Goal: Information Seeking & Learning: Compare options

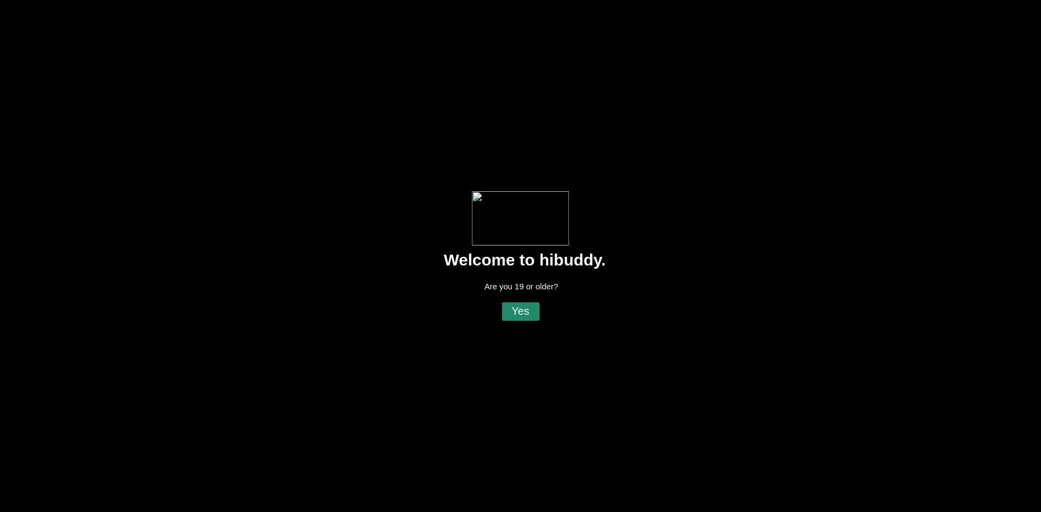
click at [528, 318] on flt-glass-pane at bounding box center [520, 256] width 1041 height 512
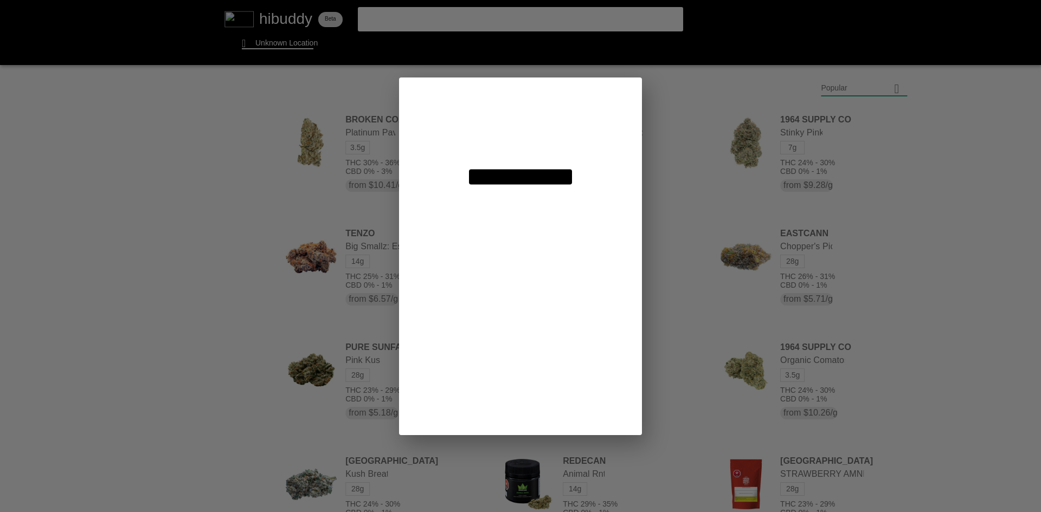
click at [853, 86] on flt-glass-pane at bounding box center [520, 256] width 1041 height 512
click at [574, 132] on flt-glass-pane at bounding box center [520, 256] width 1041 height 512
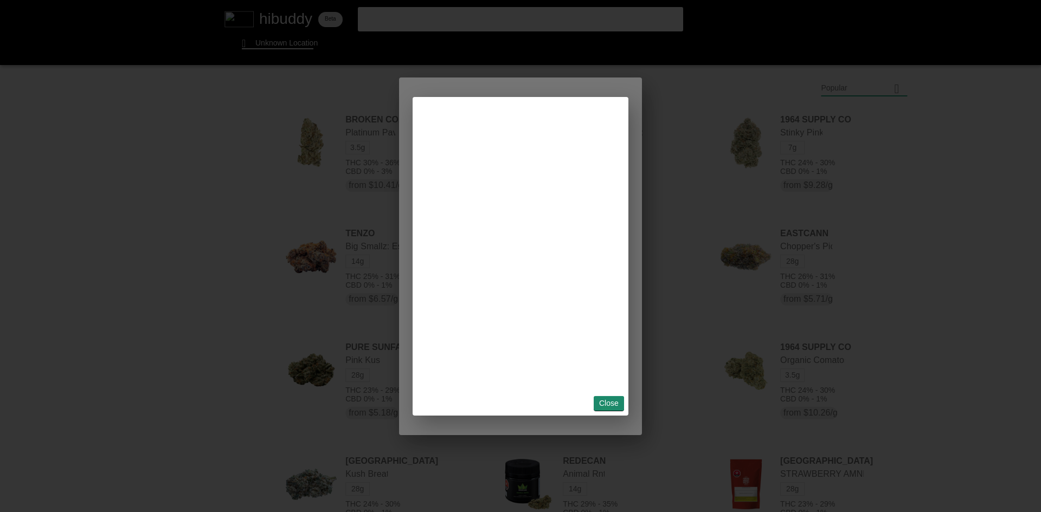
click at [606, 411] on flt-glass-pane at bounding box center [520, 256] width 1041 height 512
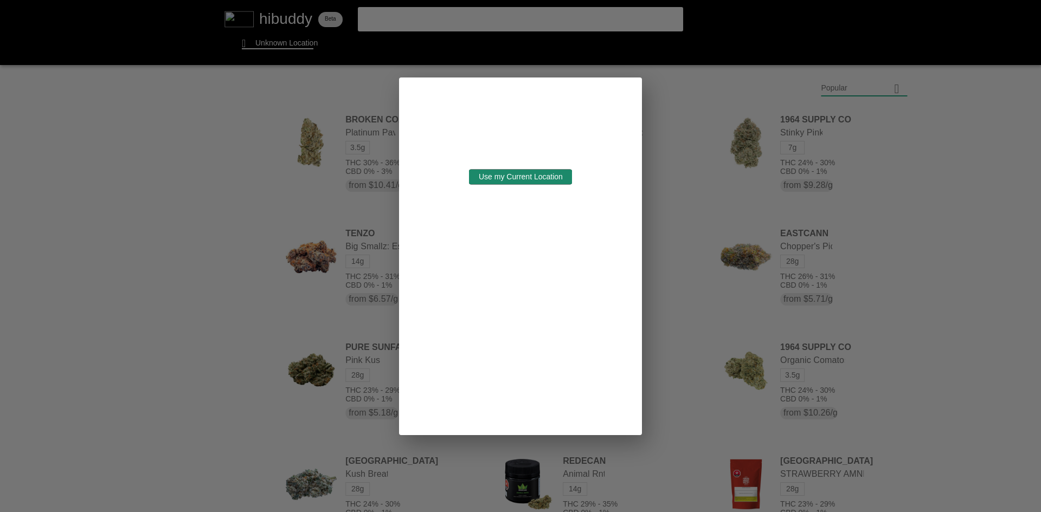
click at [562, 182] on flt-glass-pane at bounding box center [520, 256] width 1041 height 512
click at [330, 113] on flt-glass-pane at bounding box center [520, 256] width 1041 height 512
click at [482, 133] on flt-glass-pane at bounding box center [520, 256] width 1041 height 512
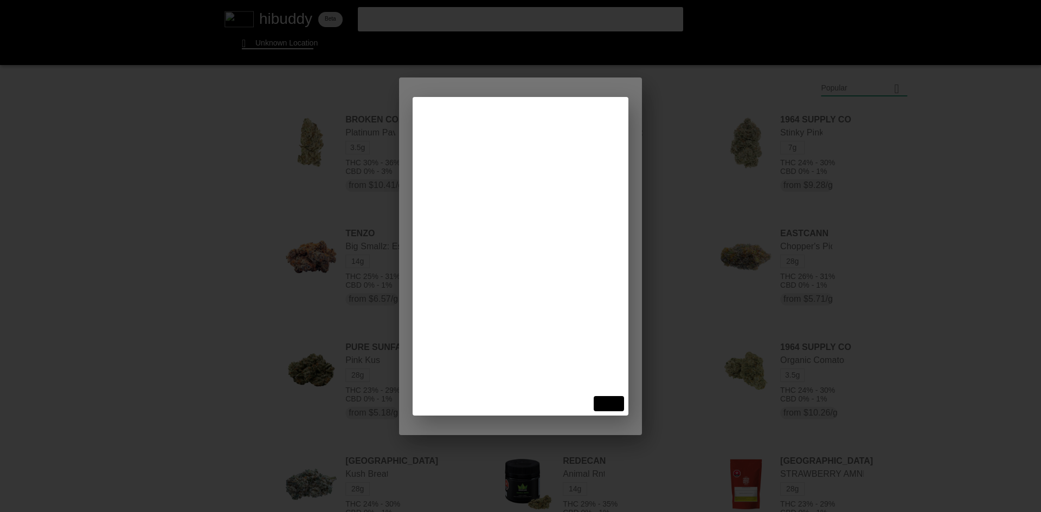
click at [619, 393] on flt-glass-pane at bounding box center [520, 256] width 1041 height 512
click at [618, 411] on flt-glass-pane at bounding box center [520, 256] width 1041 height 512
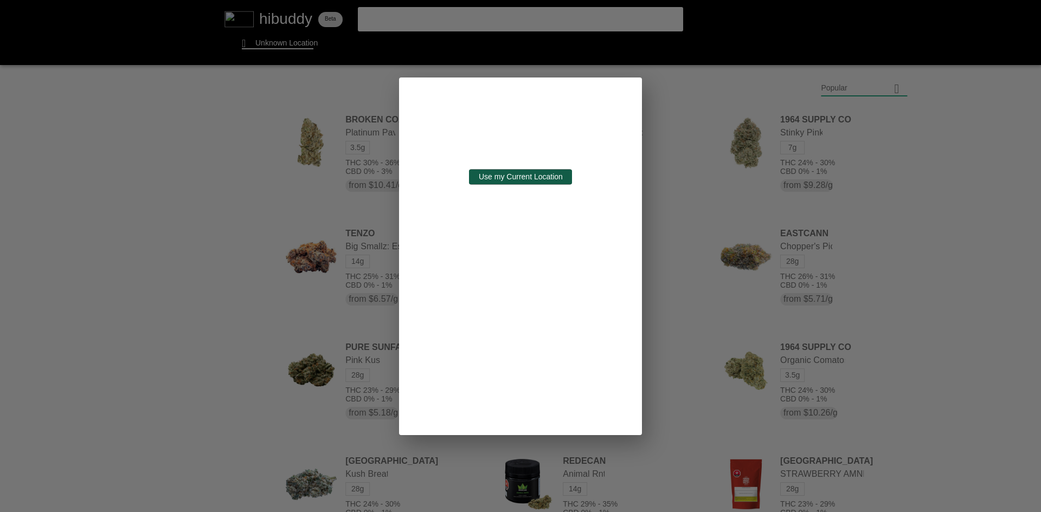
click at [536, 182] on flt-glass-pane at bounding box center [520, 256] width 1041 height 512
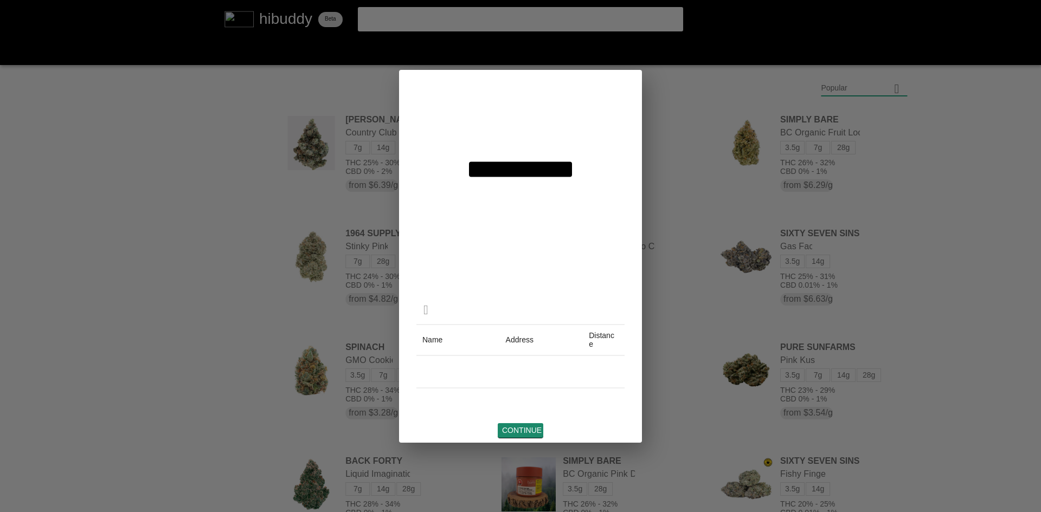
click at [526, 428] on flt-glass-pane at bounding box center [520, 256] width 1041 height 512
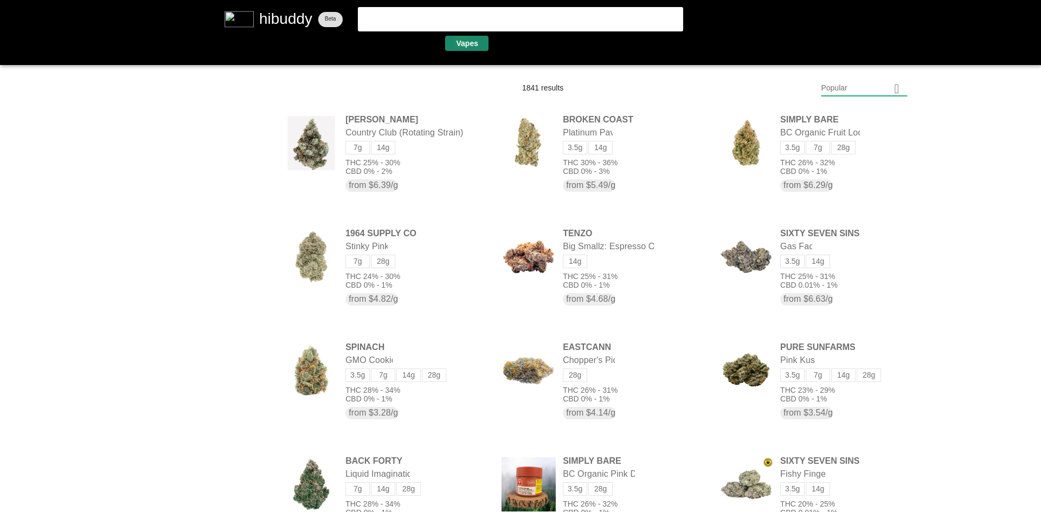
click at [462, 41] on flt-glass-pane at bounding box center [520, 256] width 1041 height 512
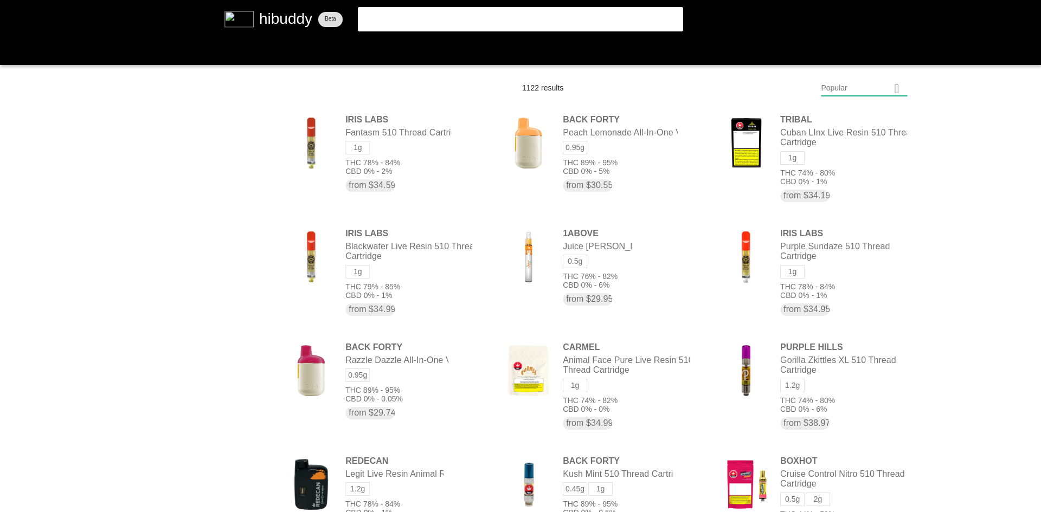
click at [841, 86] on flt-glass-pane at bounding box center [520, 256] width 1041 height 512
click at [838, 120] on flt-glass-pane at bounding box center [520, 256] width 1041 height 512
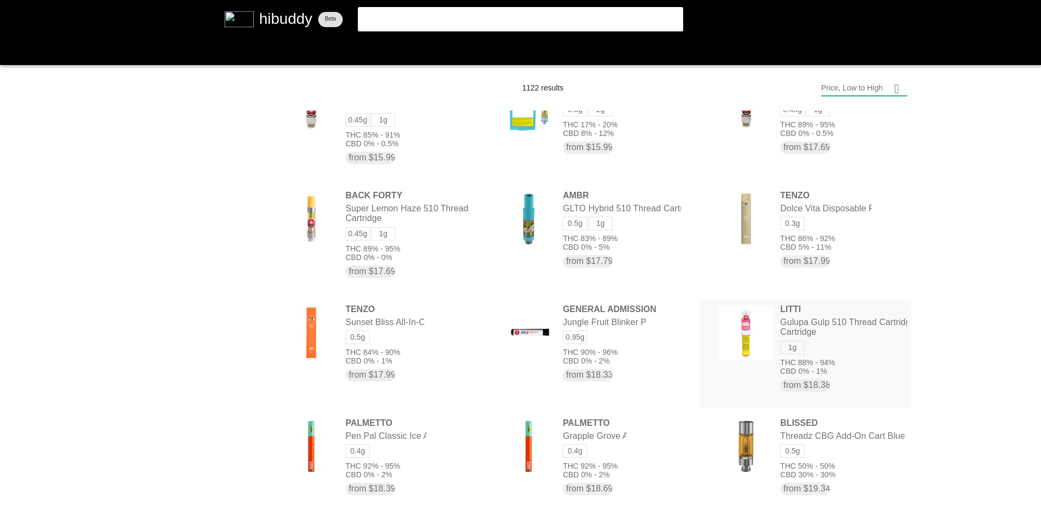
click at [741, 329] on flt-glass-pane at bounding box center [520, 256] width 1041 height 512
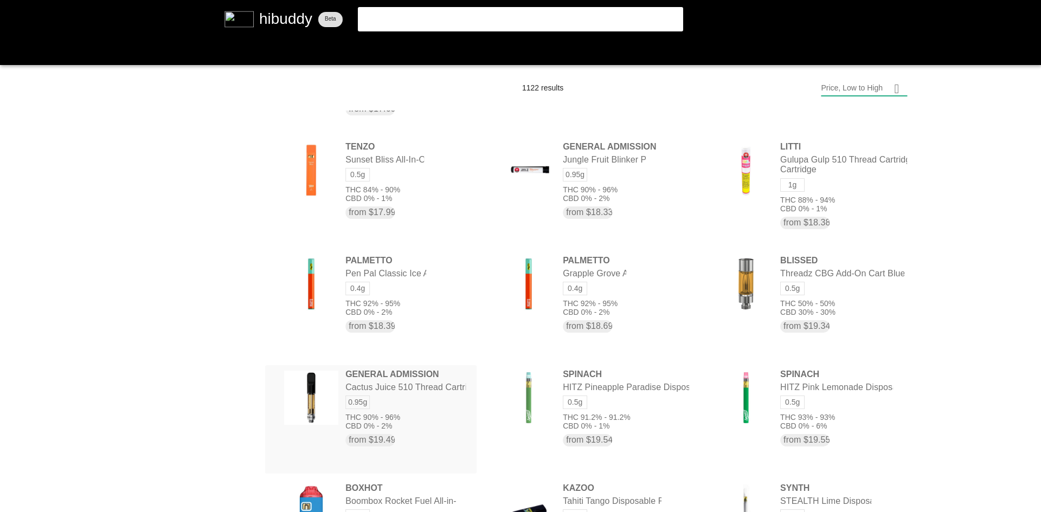
click at [466, 380] on flt-glass-pane at bounding box center [520, 256] width 1041 height 512
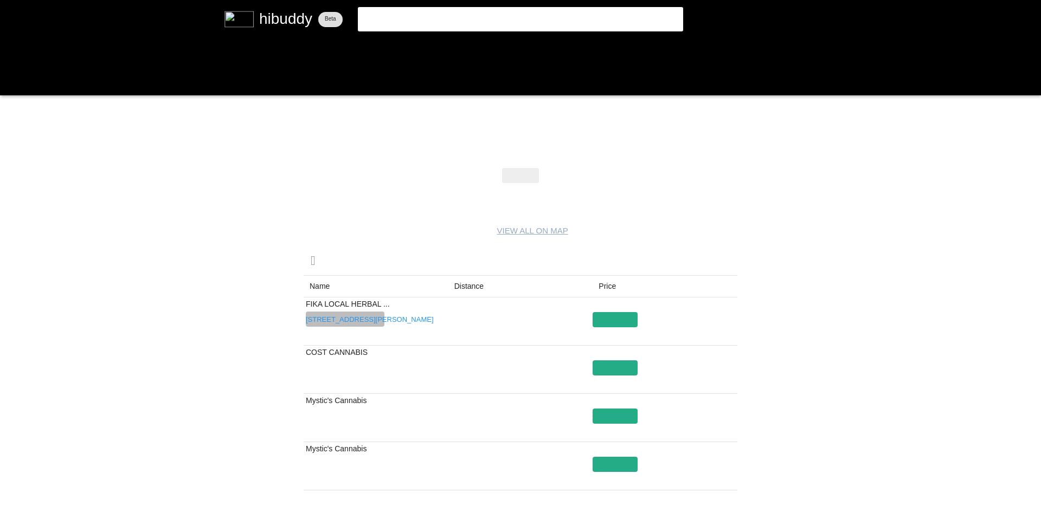
click at [368, 321] on flt-glass-pane at bounding box center [520, 256] width 1041 height 512
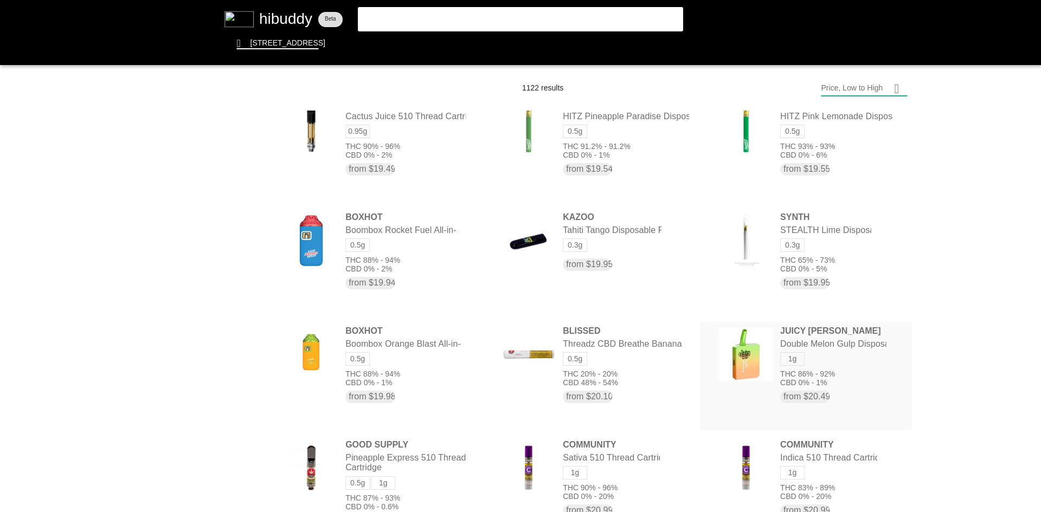
click at [764, 379] on flt-glass-pane at bounding box center [520, 256] width 1041 height 512
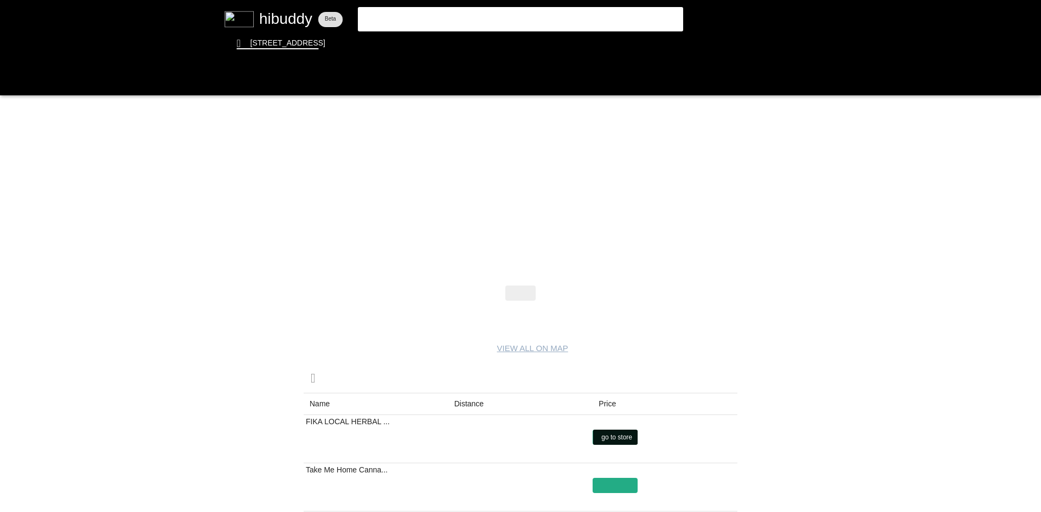
click at [629, 444] on flt-glass-pane at bounding box center [520, 256] width 1041 height 512
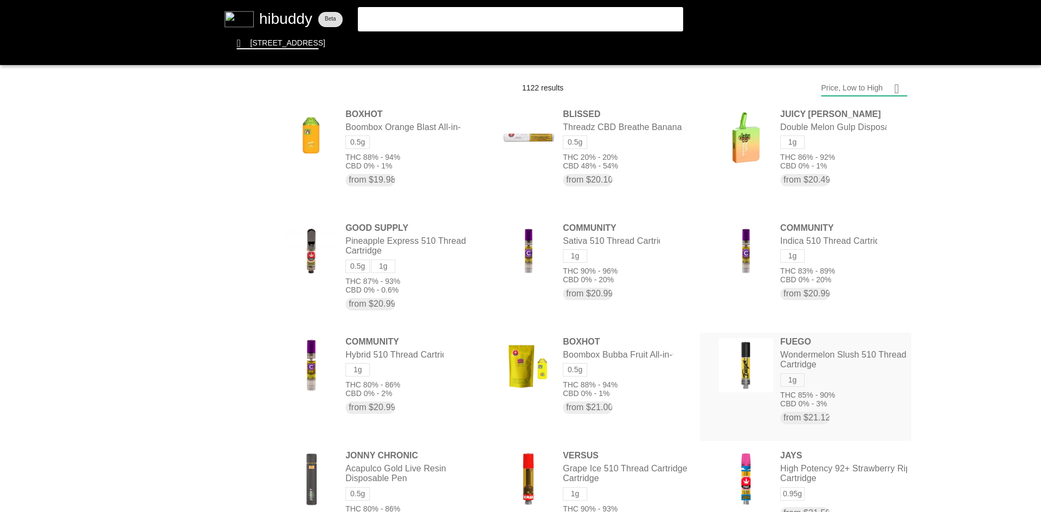
click at [755, 358] on flt-glass-pane at bounding box center [520, 256] width 1041 height 512
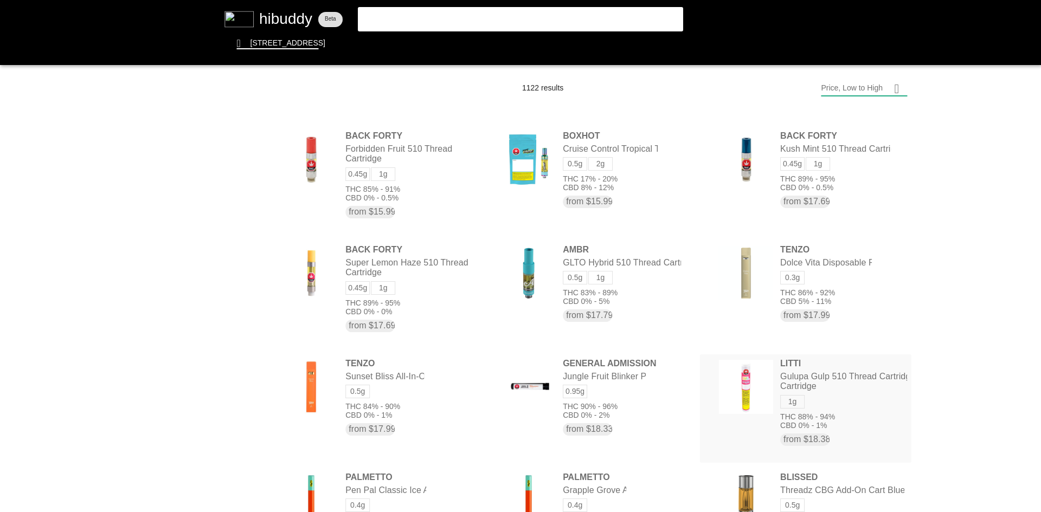
click at [754, 405] on flt-glass-pane at bounding box center [520, 256] width 1041 height 512
